Goal: Task Accomplishment & Management: Manage account settings

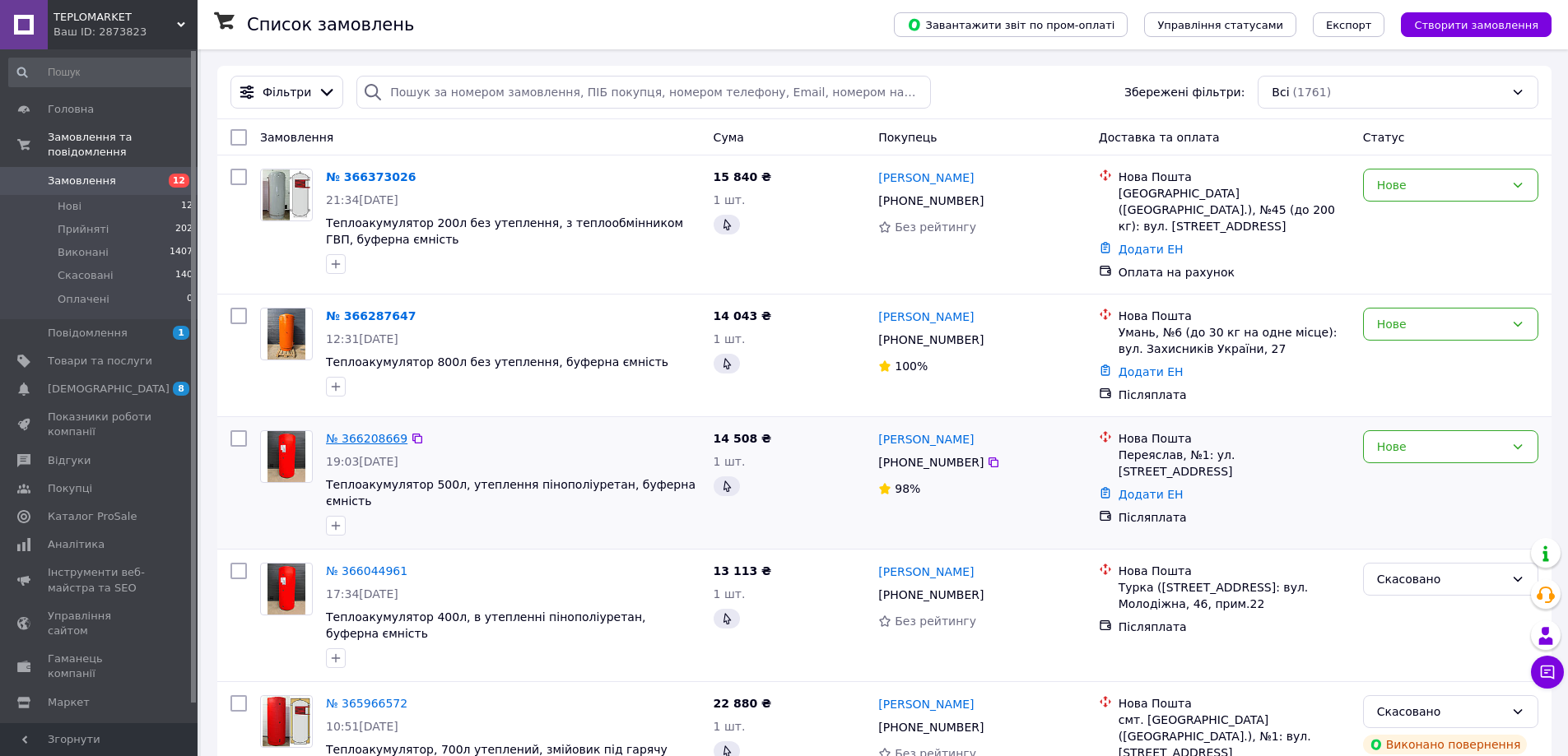
click at [379, 436] on link "№ 366208669" at bounding box center [367, 438] width 82 height 13
click at [386, 310] on link "№ 366287647" at bounding box center [370, 315] width 89 height 13
click at [382, 175] on link "№ 366373026" at bounding box center [370, 176] width 89 height 13
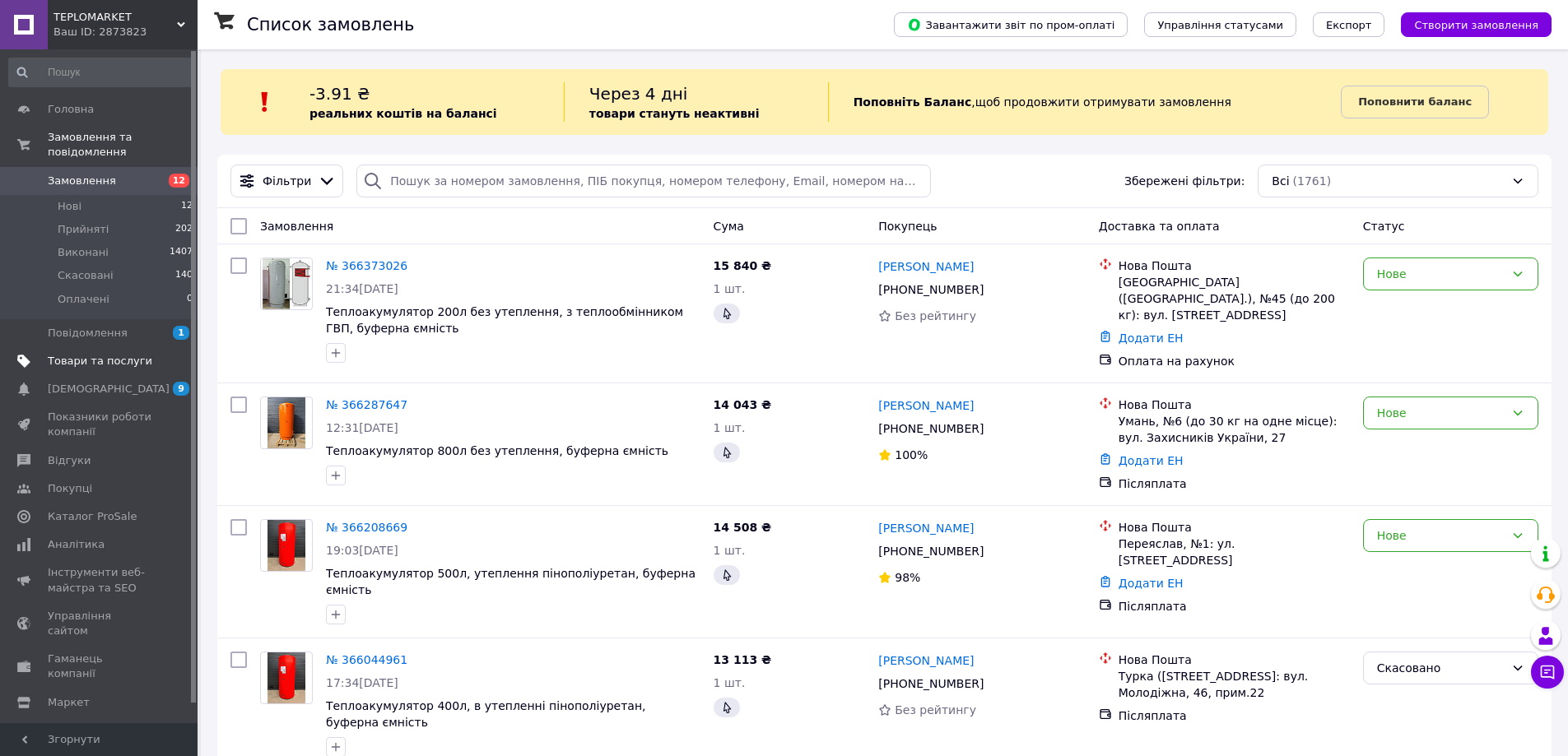
click at [96, 354] on span "Товари та послуги" at bounding box center [100, 361] width 105 height 14
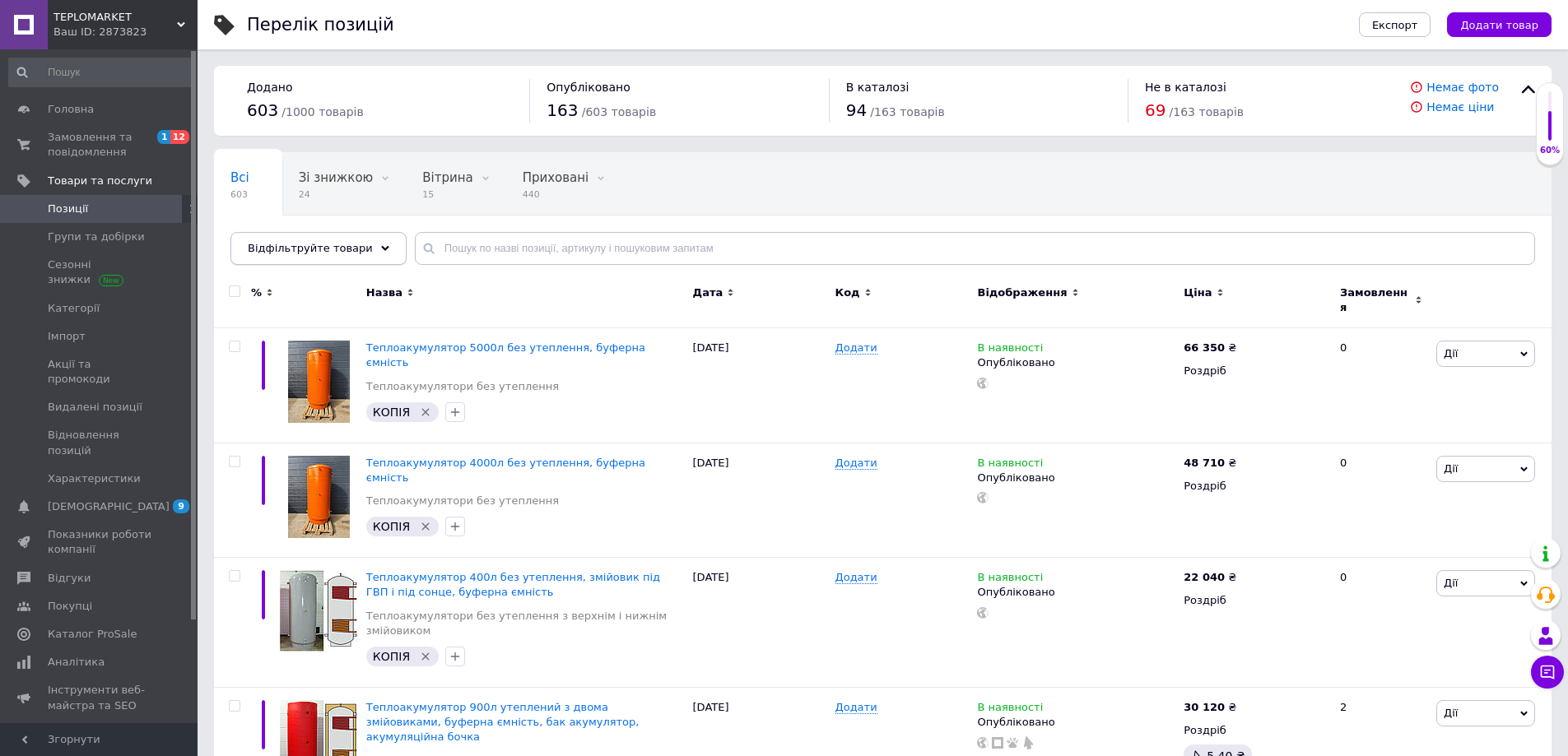
click at [369, 245] on div "Відфільтруйте товари" at bounding box center [318, 248] width 176 height 33
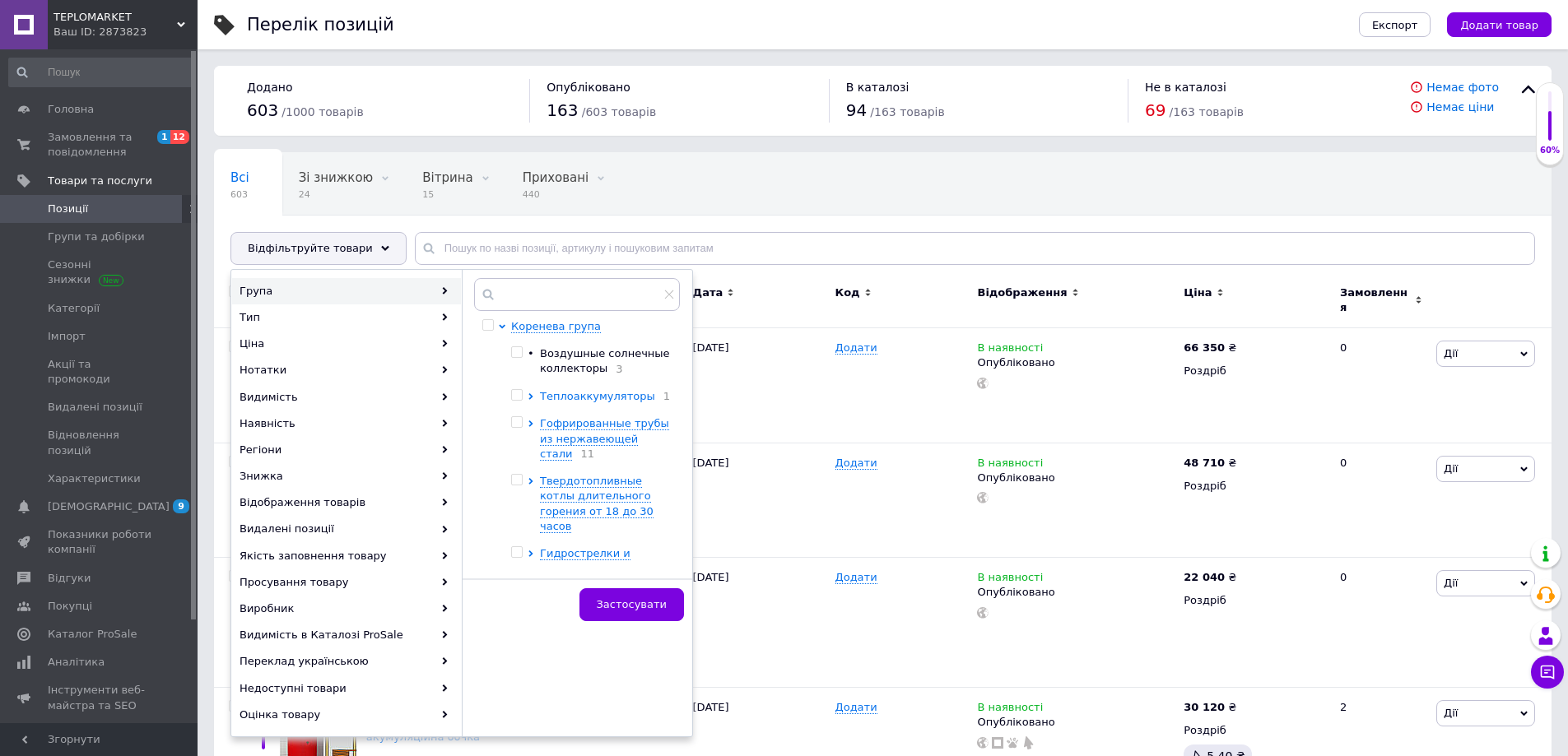
click at [567, 396] on span "Теплоаккумуляторы" at bounding box center [597, 395] width 115 height 13
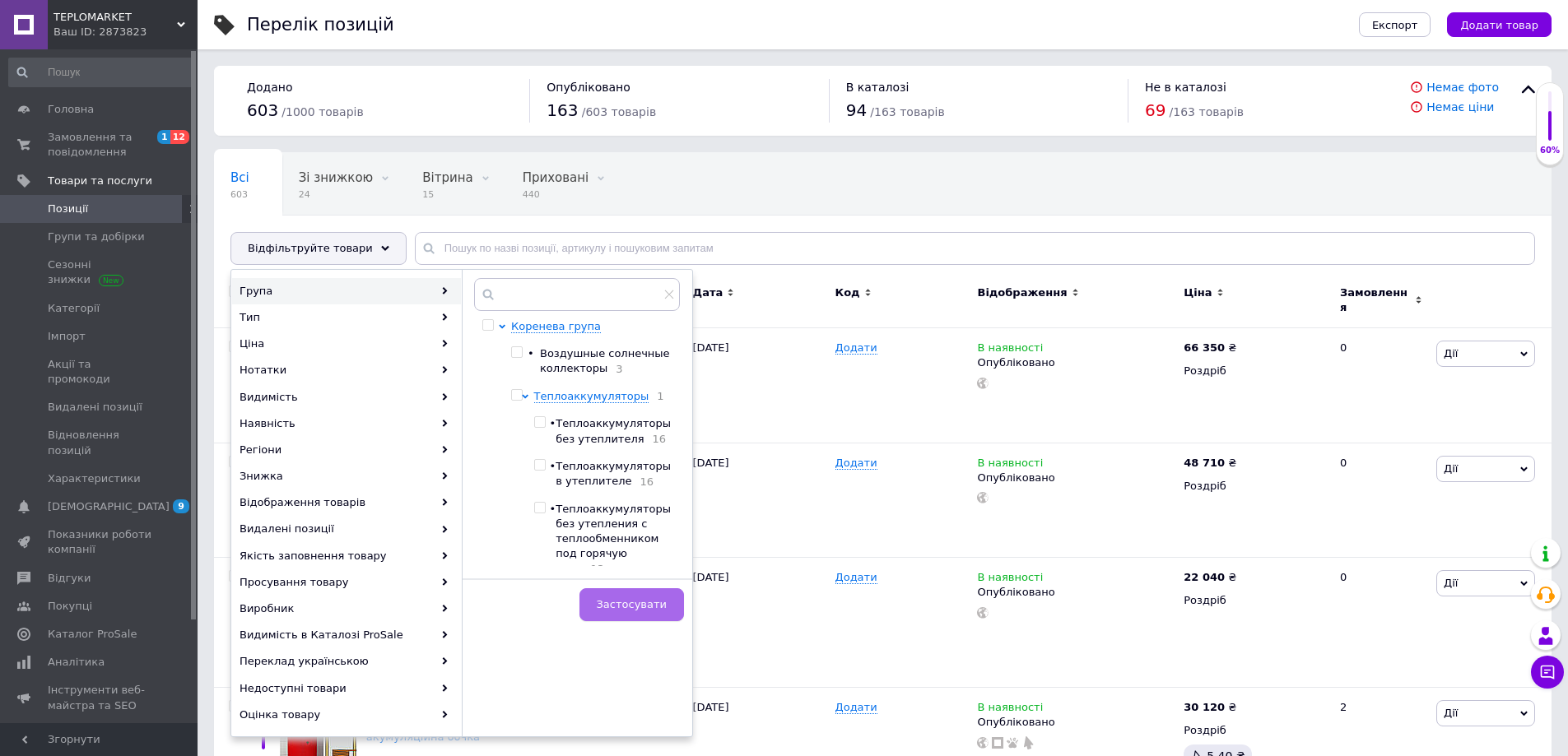
click at [633, 601] on span "Застосувати" at bounding box center [631, 604] width 70 height 13
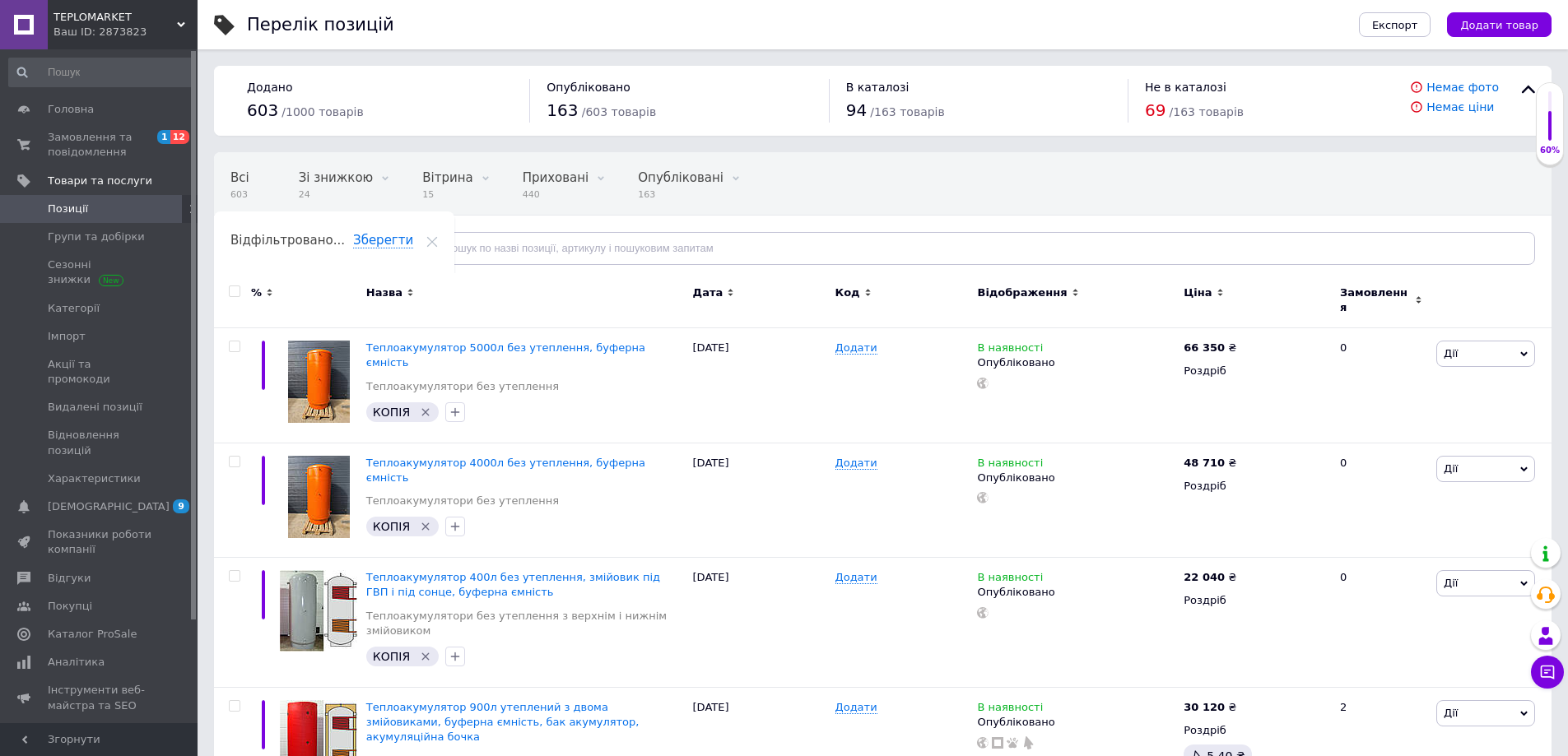
click at [369, 251] on div "Відфільтруйте товари" at bounding box center [318, 248] width 176 height 33
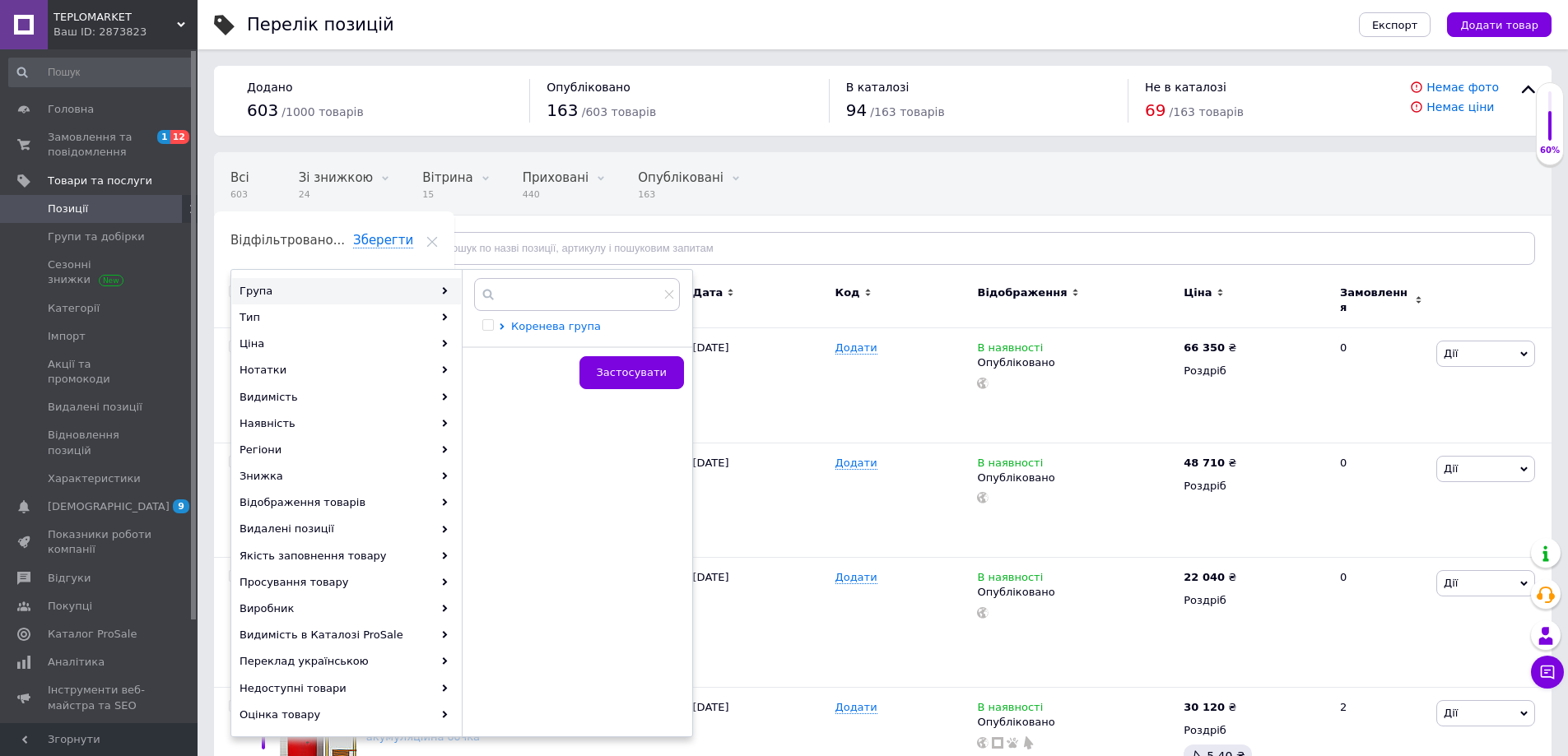
click at [540, 327] on span "Коренева група" at bounding box center [556, 326] width 89 height 13
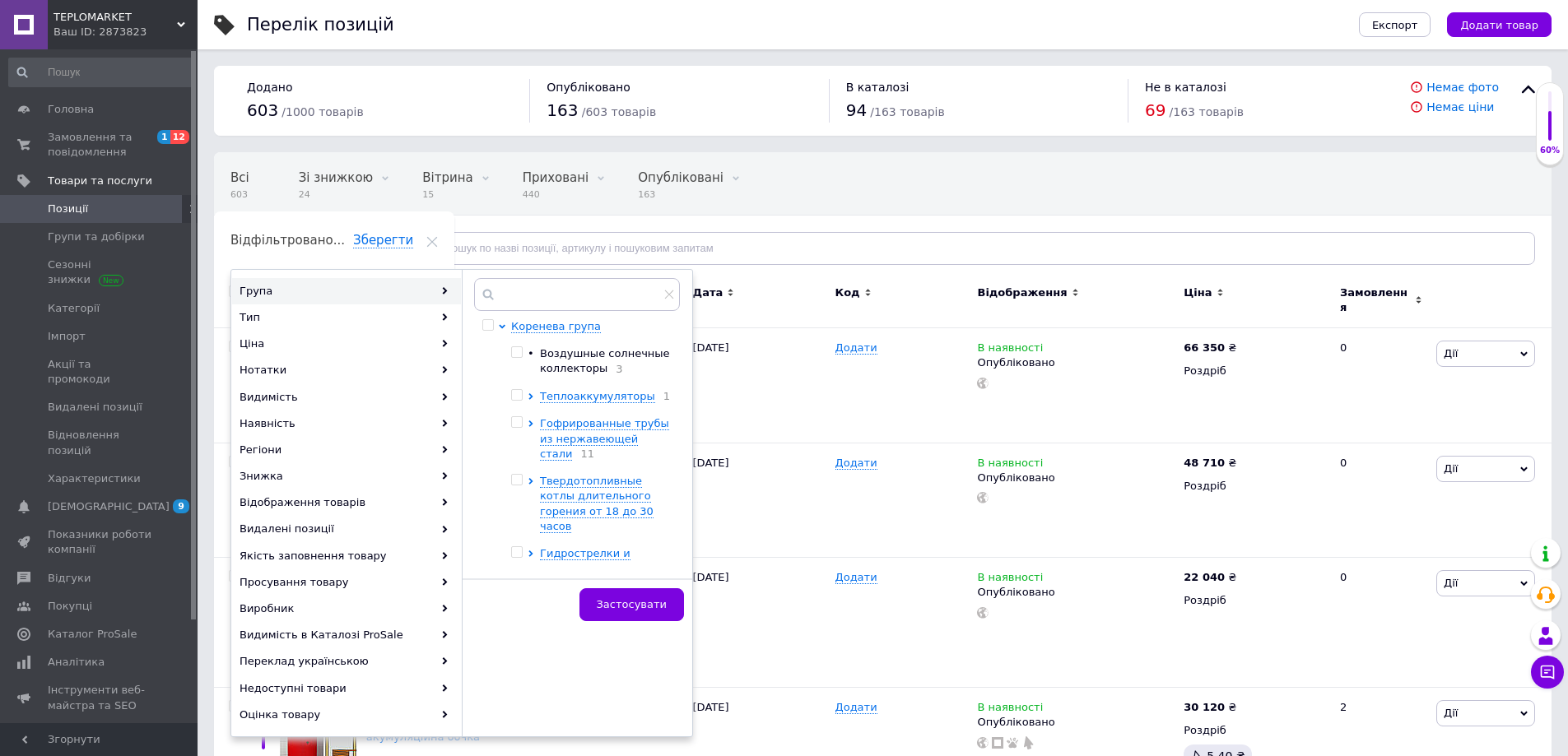
click at [516, 398] on input "checkbox" at bounding box center [516, 395] width 11 height 11
checkbox input "true"
click at [636, 609] on span "Застосувати" at bounding box center [631, 604] width 70 height 13
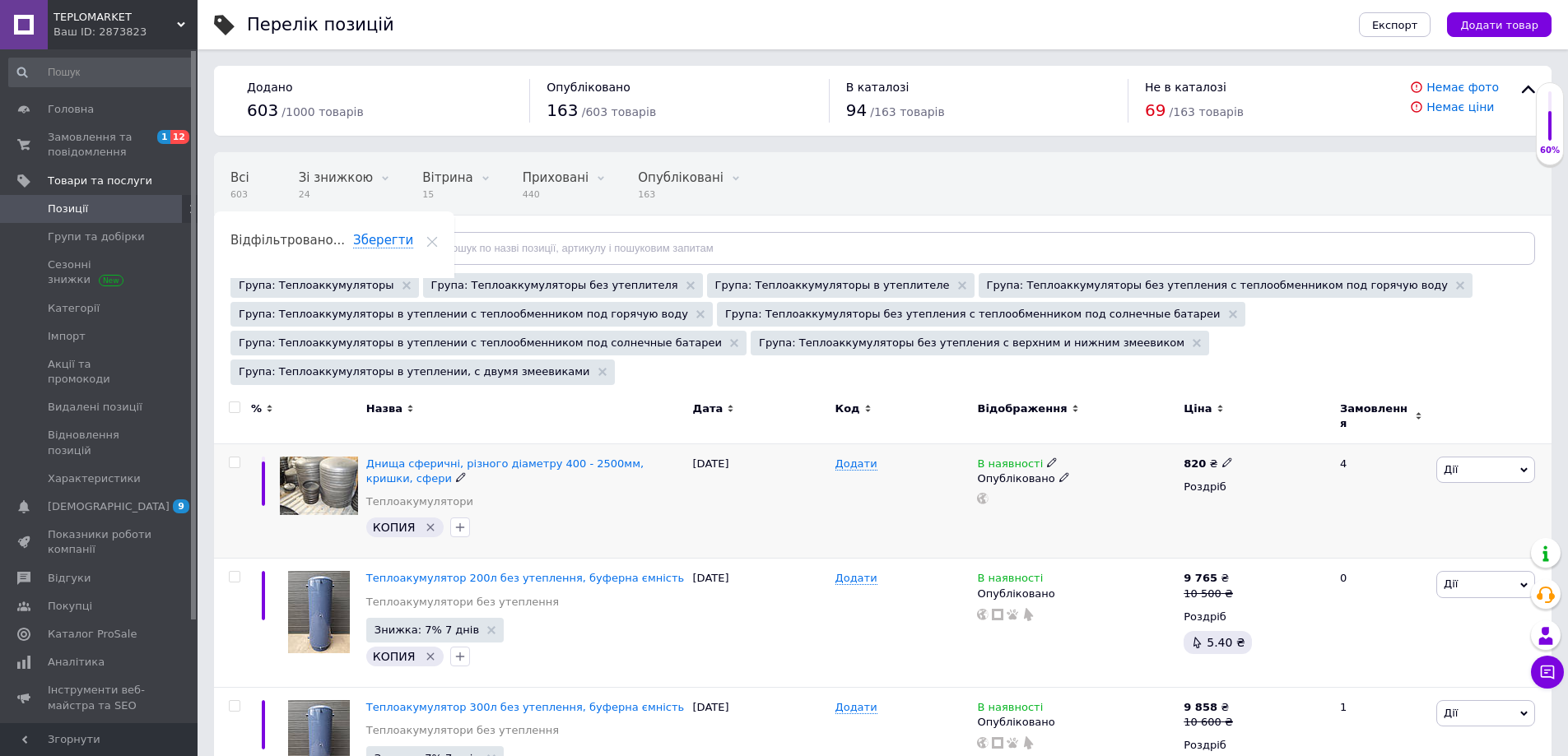
click at [1222, 458] on icon at bounding box center [1227, 463] width 10 height 10
click at [1132, 475] on div "В наявності Опубліковано" at bounding box center [1075, 500] width 207 height 115
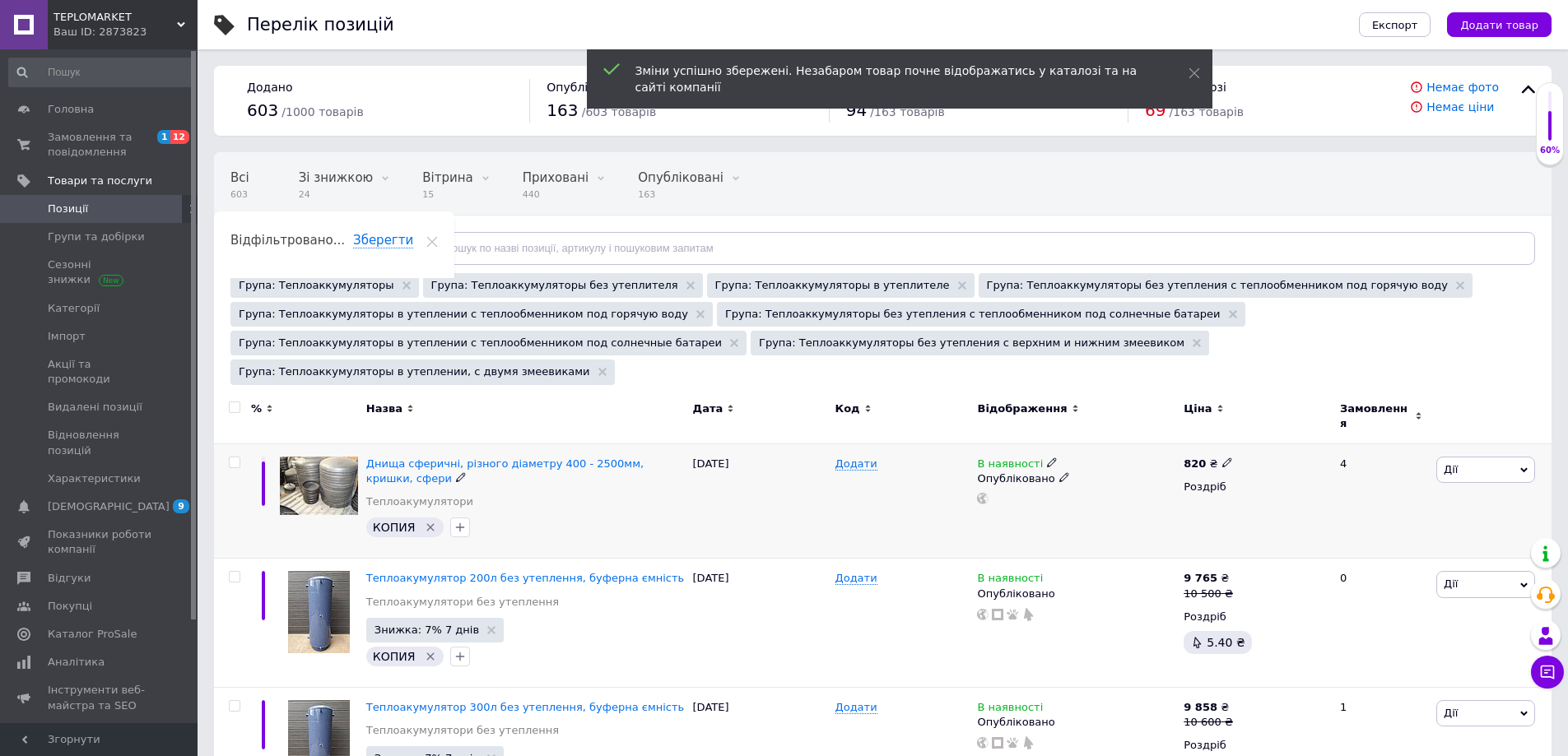
click at [1046, 458] on icon at bounding box center [1052, 463] width 10 height 10
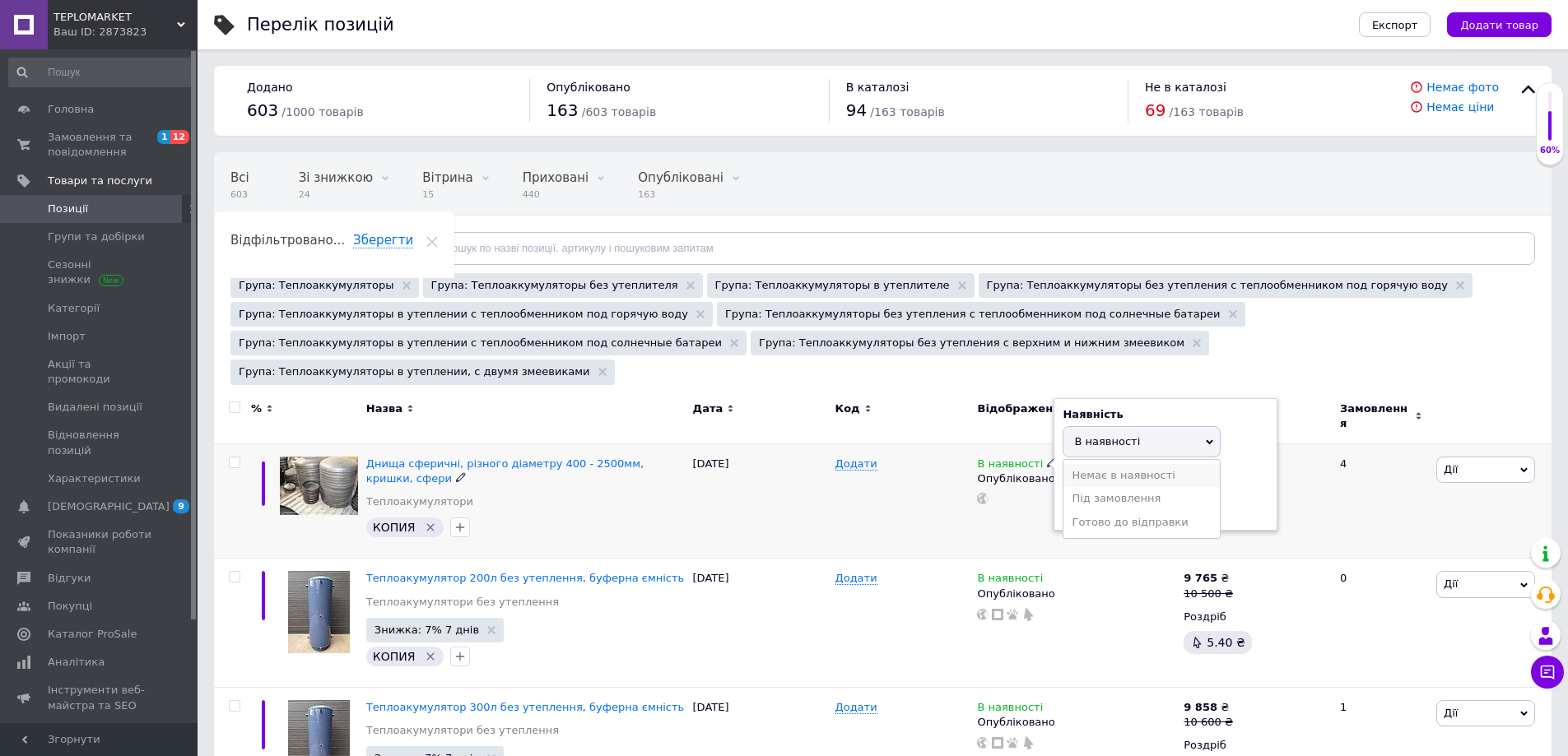
click at [1115, 464] on li "Немає в наявності" at bounding box center [1142, 475] width 157 height 23
click at [953, 494] on div "Додати" at bounding box center [902, 500] width 142 height 115
click at [1525, 466] on icon at bounding box center [1524, 469] width 8 height 8
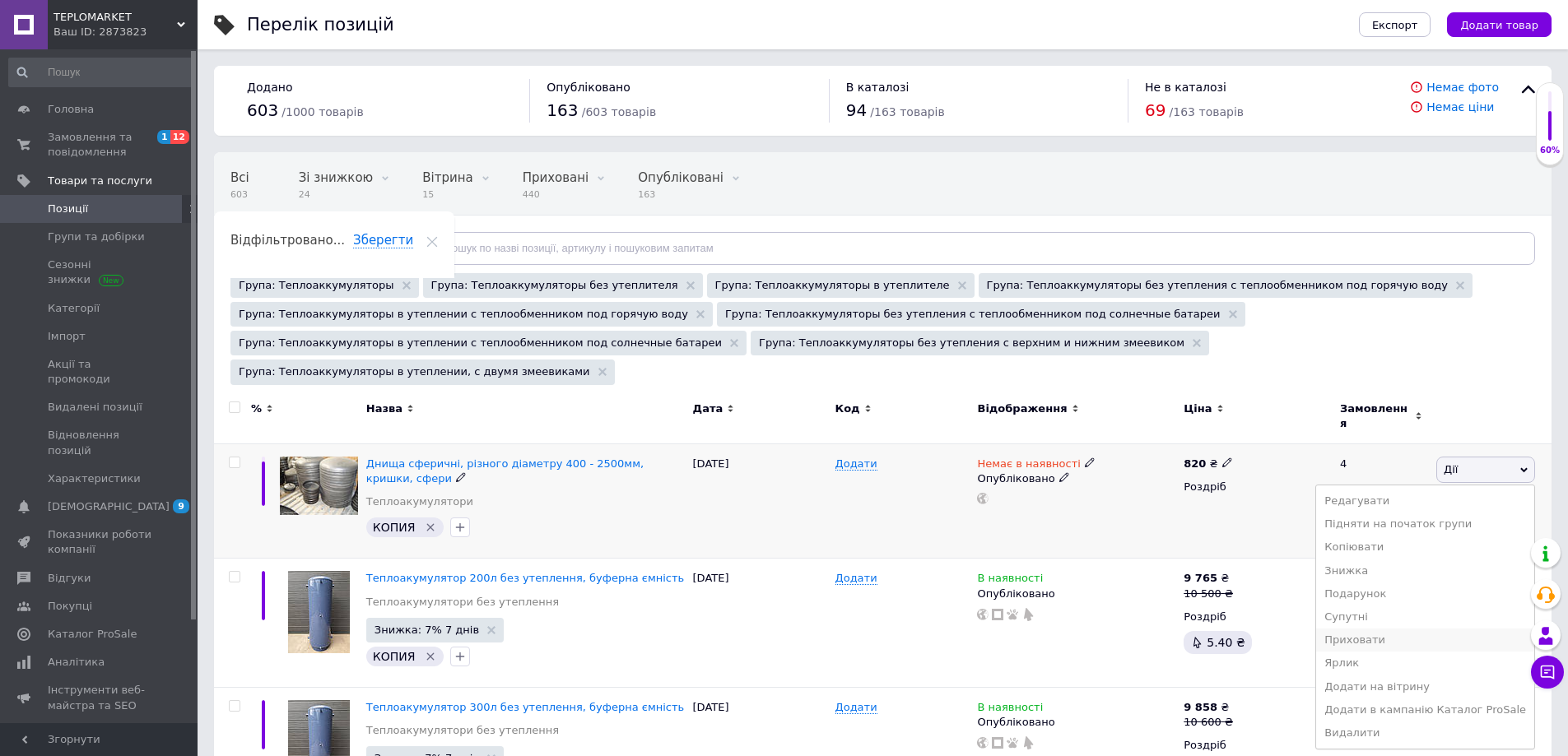
click at [1398, 628] on li "Приховати" at bounding box center [1425, 639] width 218 height 23
